Goal: Navigation & Orientation: Go to known website

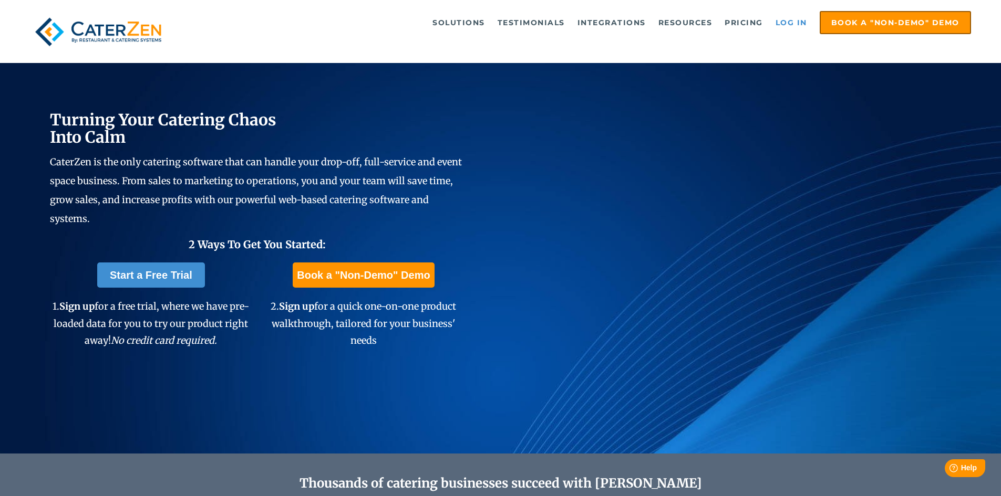
click at [779, 25] on link "Log in" at bounding box center [791, 22] width 42 height 21
click at [778, 23] on link "Log in" at bounding box center [791, 22] width 42 height 21
click at [778, 18] on link "Log in" at bounding box center [791, 22] width 42 height 21
